Goal: Information Seeking & Learning: Learn about a topic

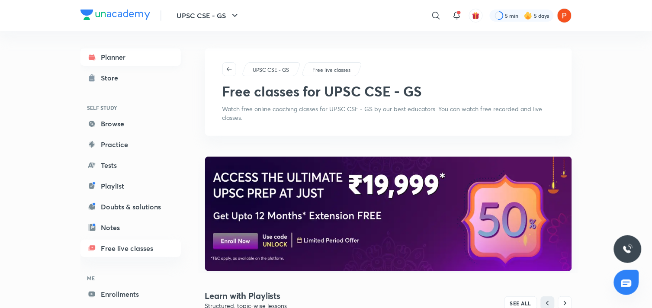
click at [93, 59] on icon at bounding box center [92, 58] width 6 height 3
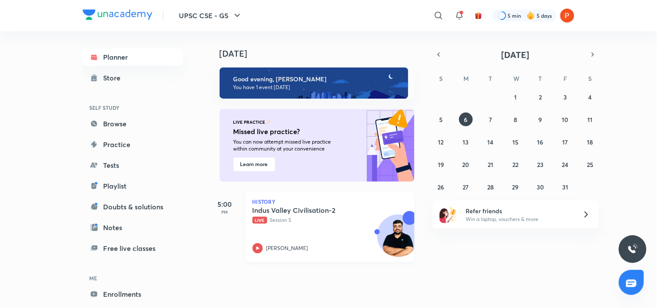
click at [255, 237] on div "Indus Valley Civilisation-2 Live Session 5 [PERSON_NAME]" at bounding box center [320, 230] width 136 height 48
